Goal: Task Accomplishment & Management: Use online tool/utility

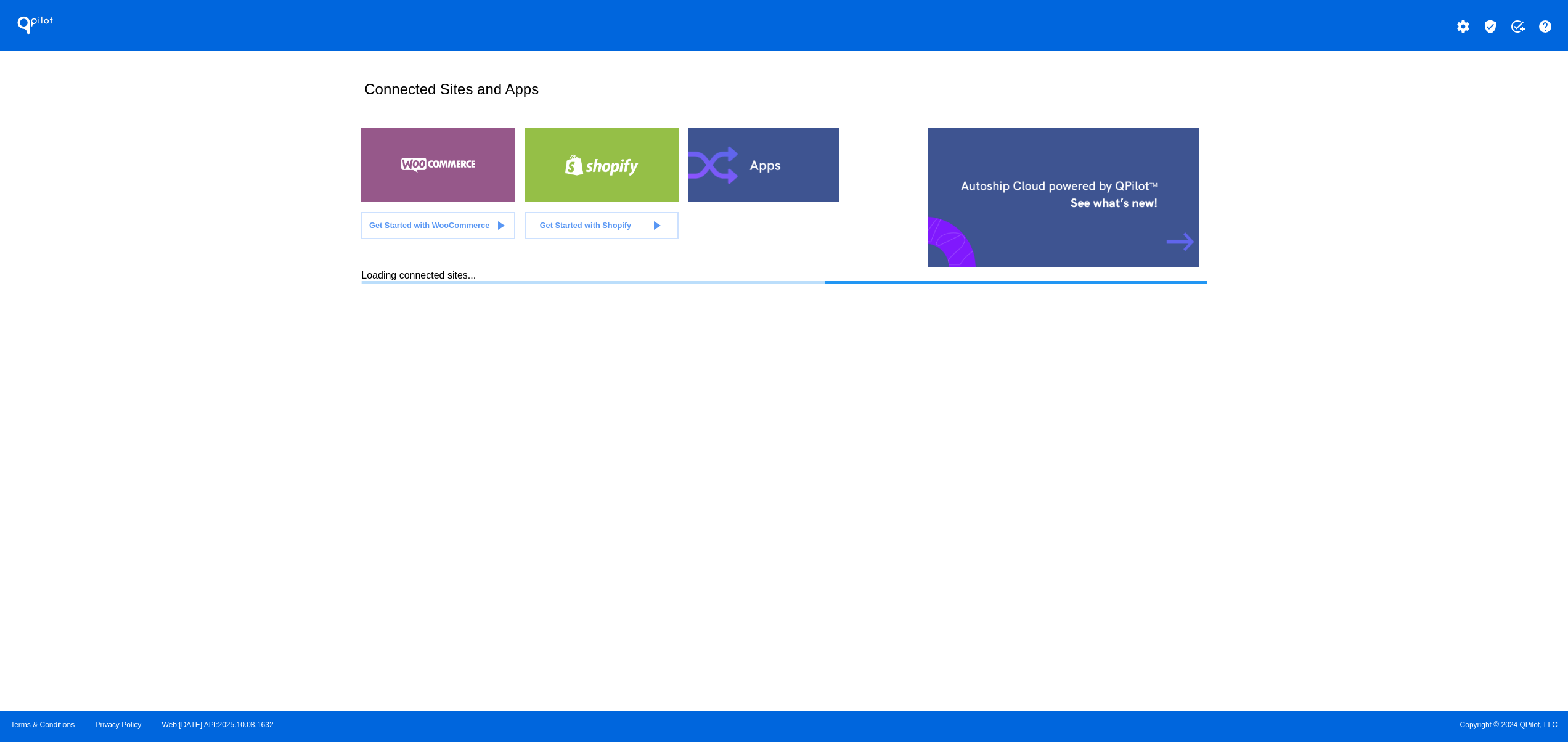
click at [804, 175] on div at bounding box center [765, 165] width 154 height 74
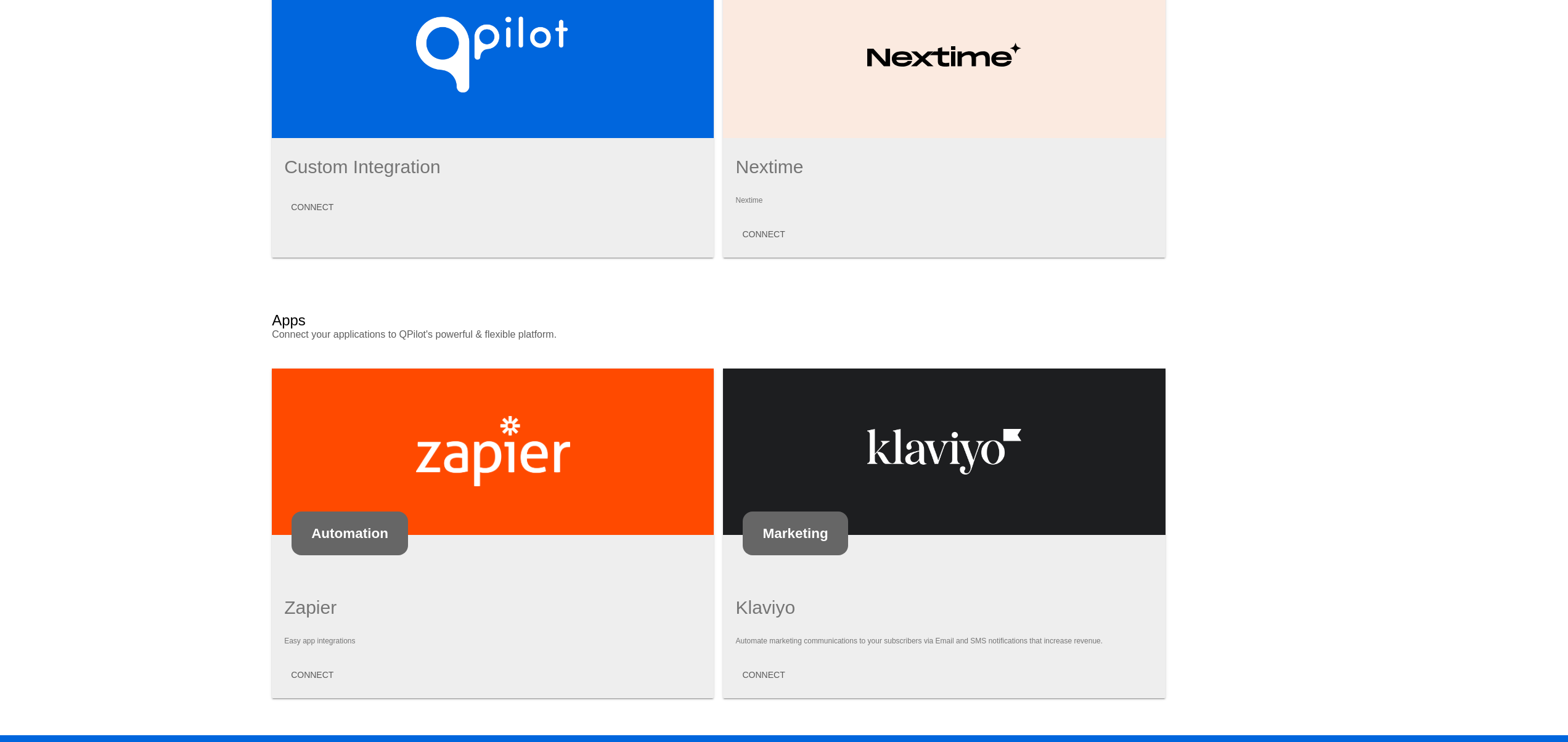
scroll to position [507, 0]
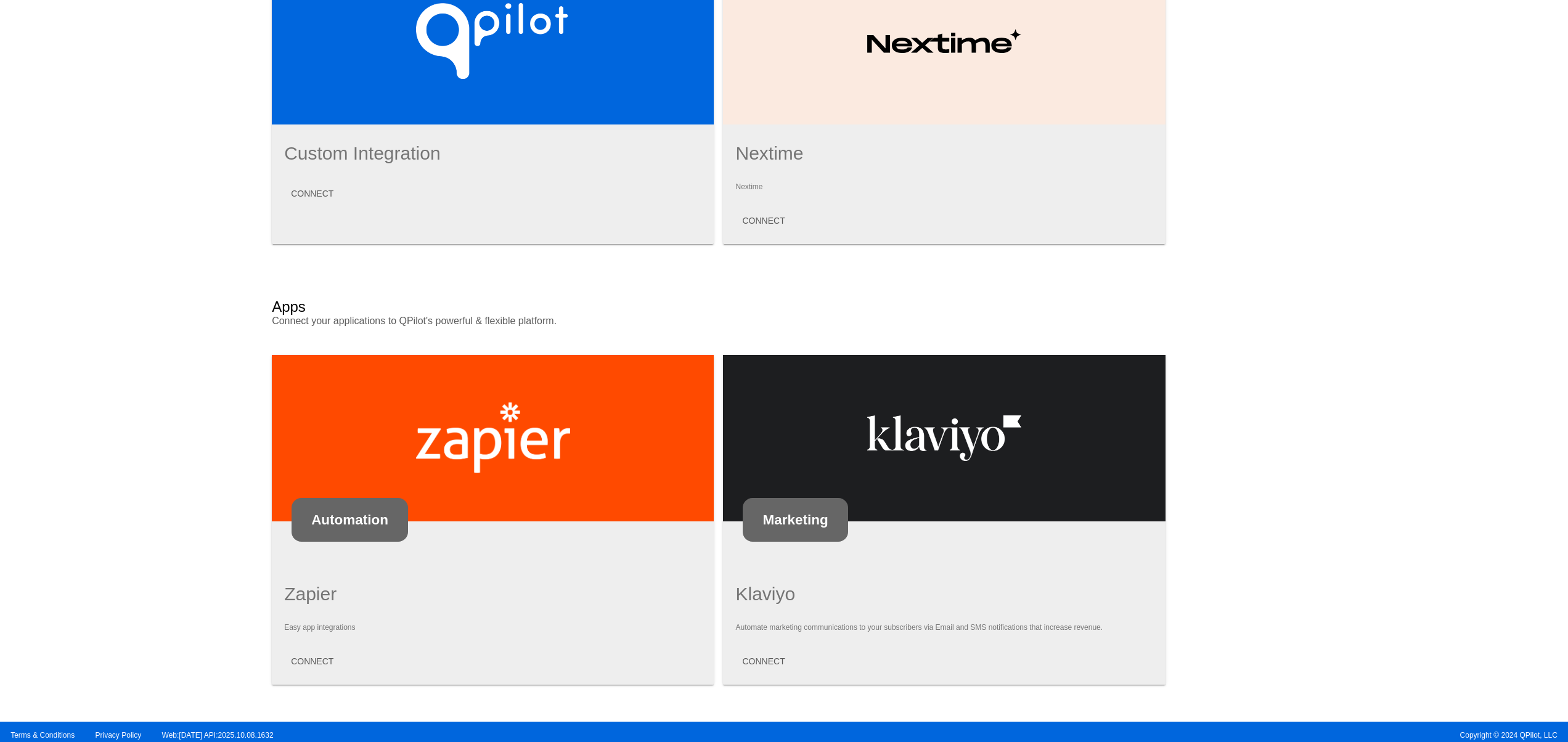
click at [749, 666] on mat-card "Marketing Klaviyo Automate marketing communications to your subscribers via Ema…" at bounding box center [944, 520] width 442 height 330
click at [747, 656] on span "CONNECT" at bounding box center [763, 661] width 43 height 10
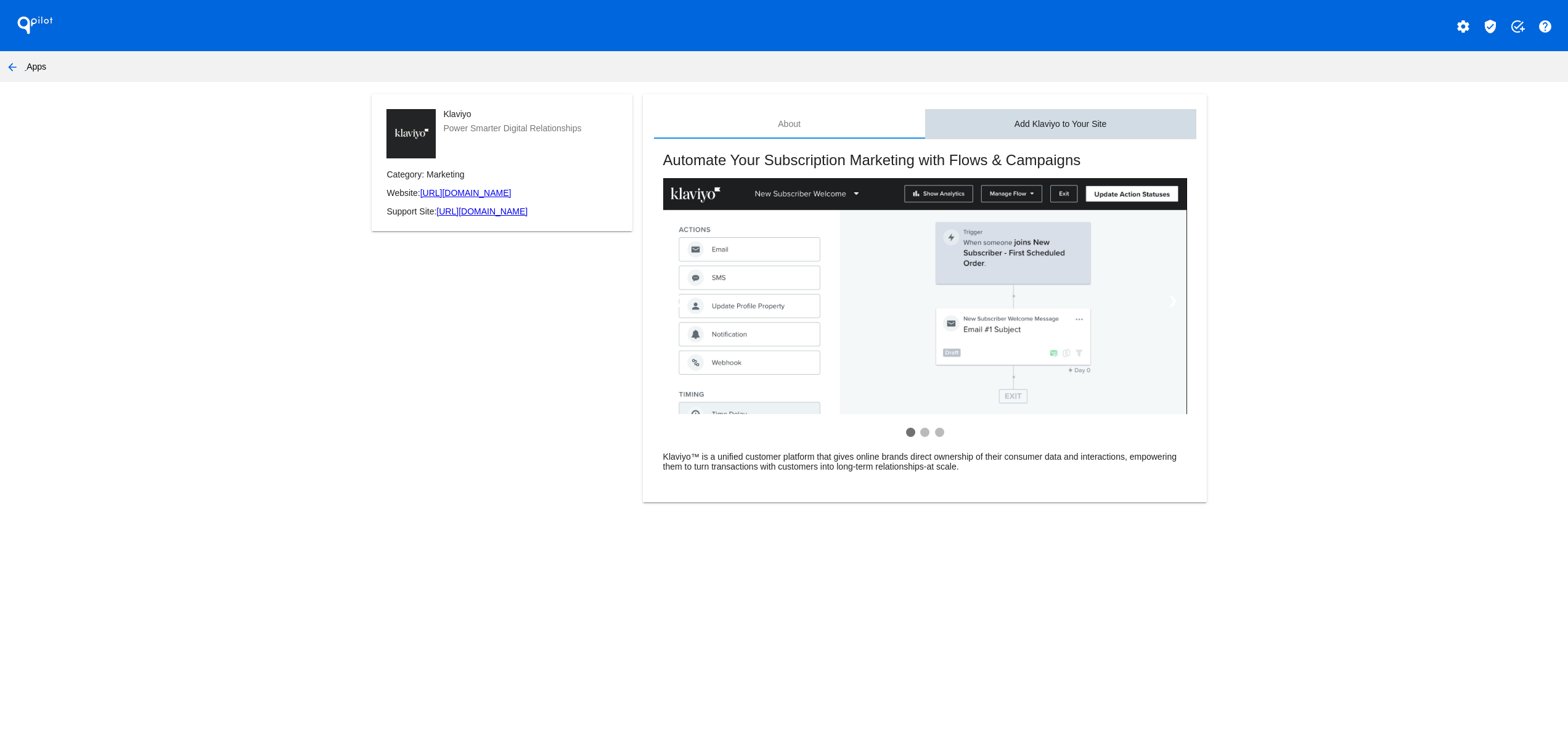
click at [1076, 121] on div "Add Klaviyo to Your Site" at bounding box center [1060, 124] width 92 height 10
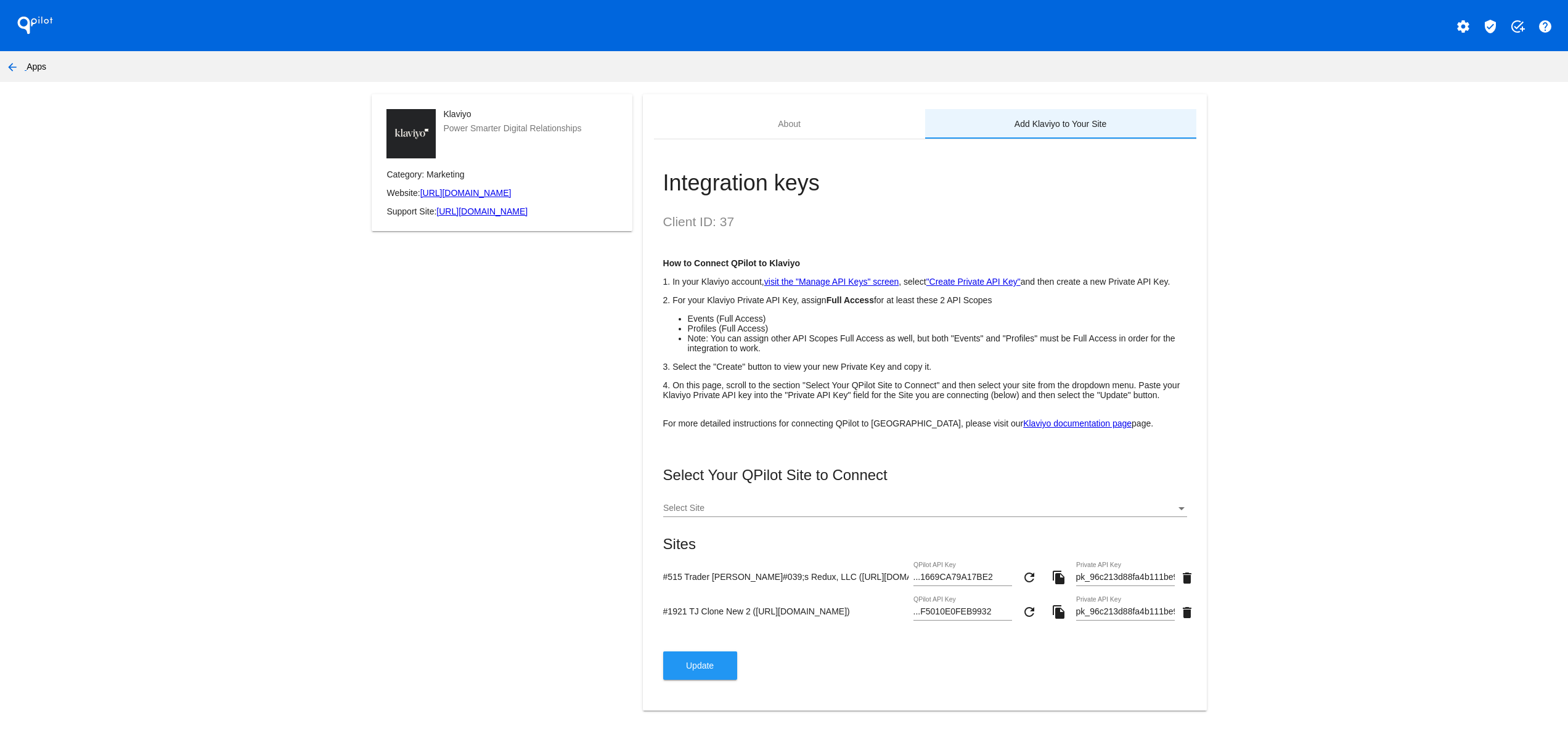
scroll to position [26, 0]
click at [708, 674] on button "Update" at bounding box center [700, 666] width 74 height 29
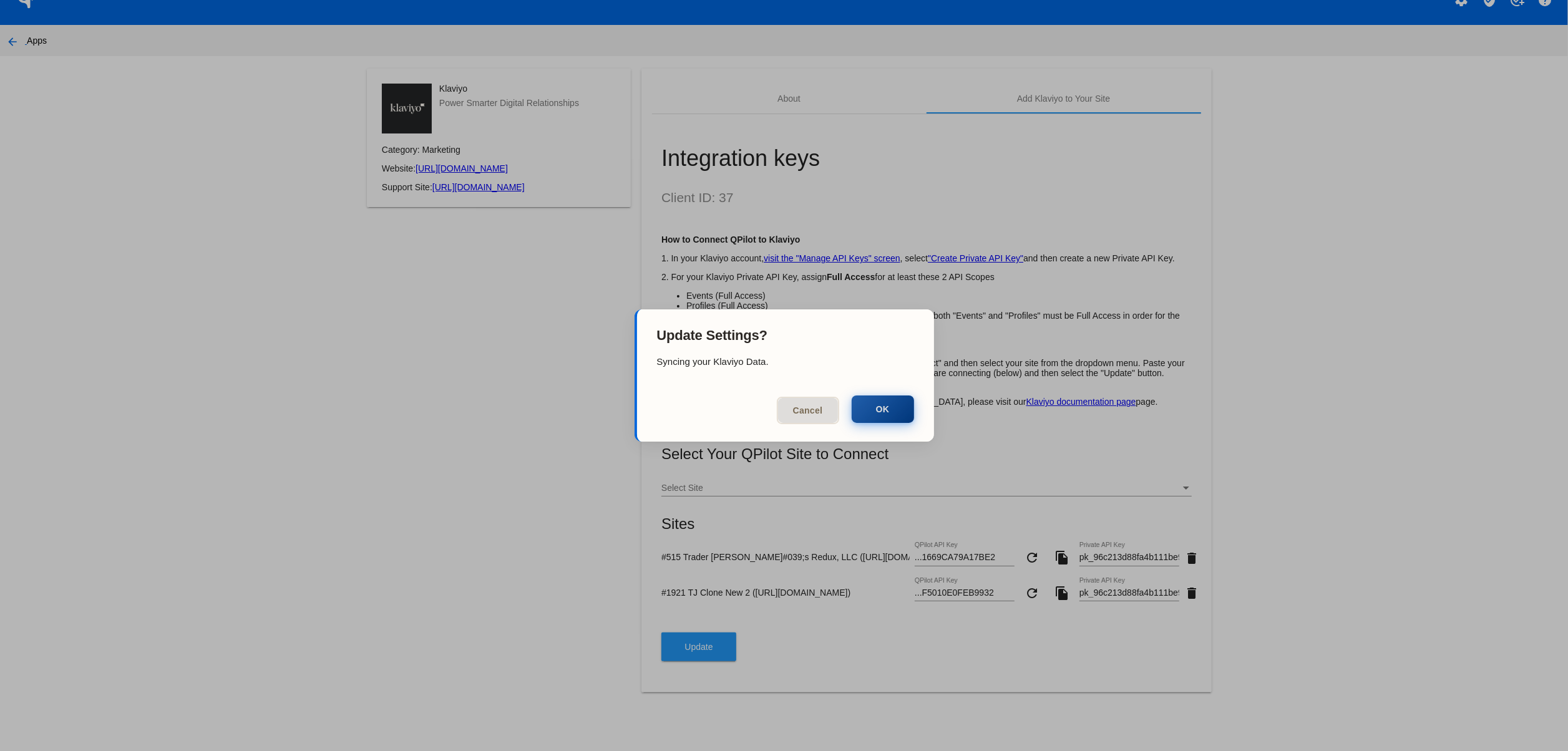
click at [886, 412] on button "OK" at bounding box center [882, 410] width 62 height 28
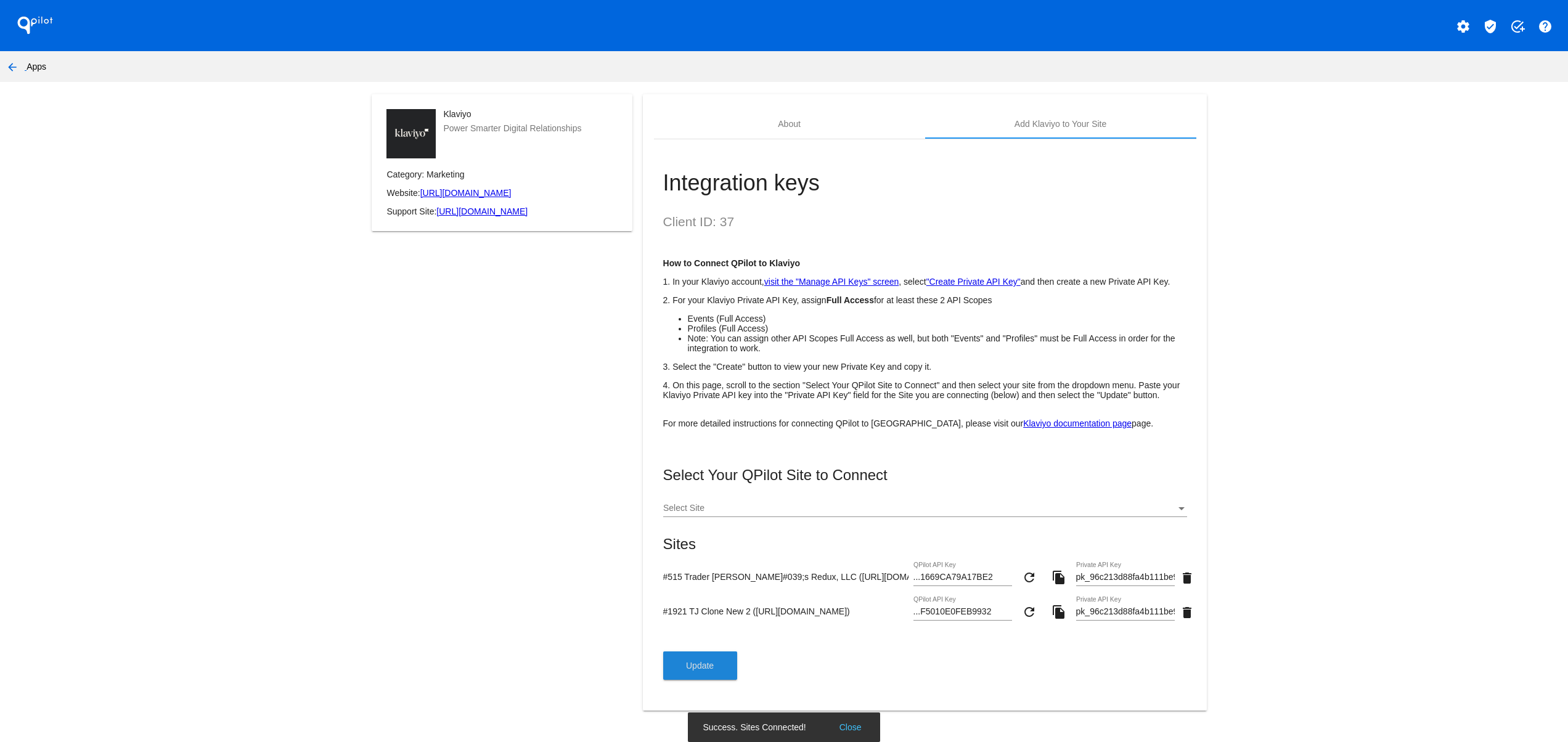
scroll to position [0, 0]
drag, startPoint x: 703, startPoint y: 738, endPoint x: 879, endPoint y: 730, distance: 176.2
click at [879, 730] on body "QPilot settings verified_user add_task help arrow_back Apps Klaviyo Power Smart…" at bounding box center [784, 371] width 1568 height 742
click at [392, 466] on div "Klaviyo Power Smarter Digital Relationships Category: Marketing Website: [URL][…" at bounding box center [502, 410] width 282 height 631
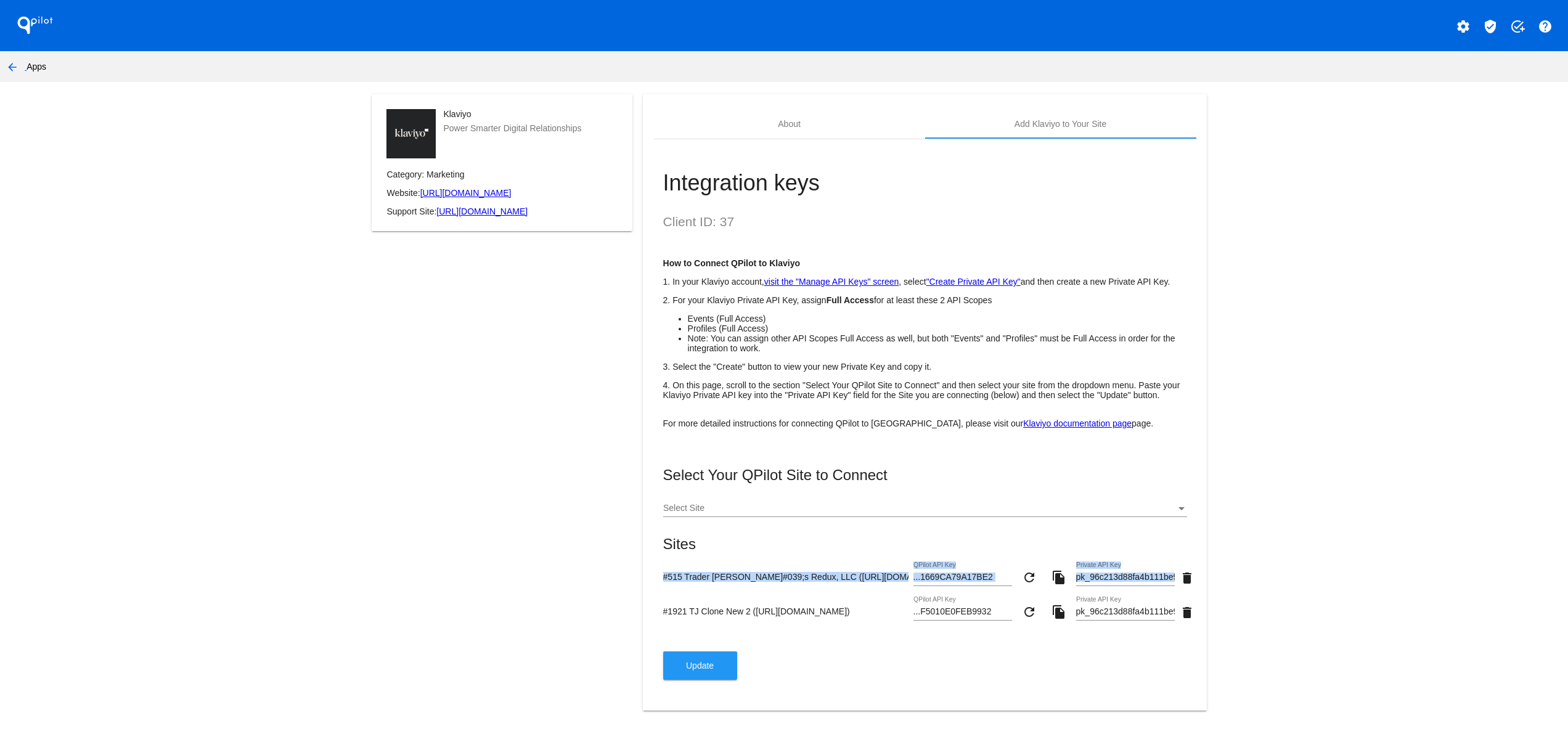
drag, startPoint x: 824, startPoint y: 629, endPoint x: 720, endPoint y: 599, distance: 108.2
click at [720, 599] on form "#515 Trader [PERSON_NAME]#039;s Redux, LLC ([URL][DOMAIN_NAME]) ...1669CA79A17B…" at bounding box center [925, 597] width 524 height 70
click at [813, 597] on div "#515 Trader [PERSON_NAME]#039;s Redux, LLC ([URL][DOMAIN_NAME]) ...1669CA79A17B…" at bounding box center [925, 580] width 524 height 35
click at [1492, 325] on app-my-account-apps-create "QPilot settings verified_user add_task help arrow_back Apps Klaviyo Power Smart…" at bounding box center [784, 363] width 1568 height 726
